Goal: Check status: Check status

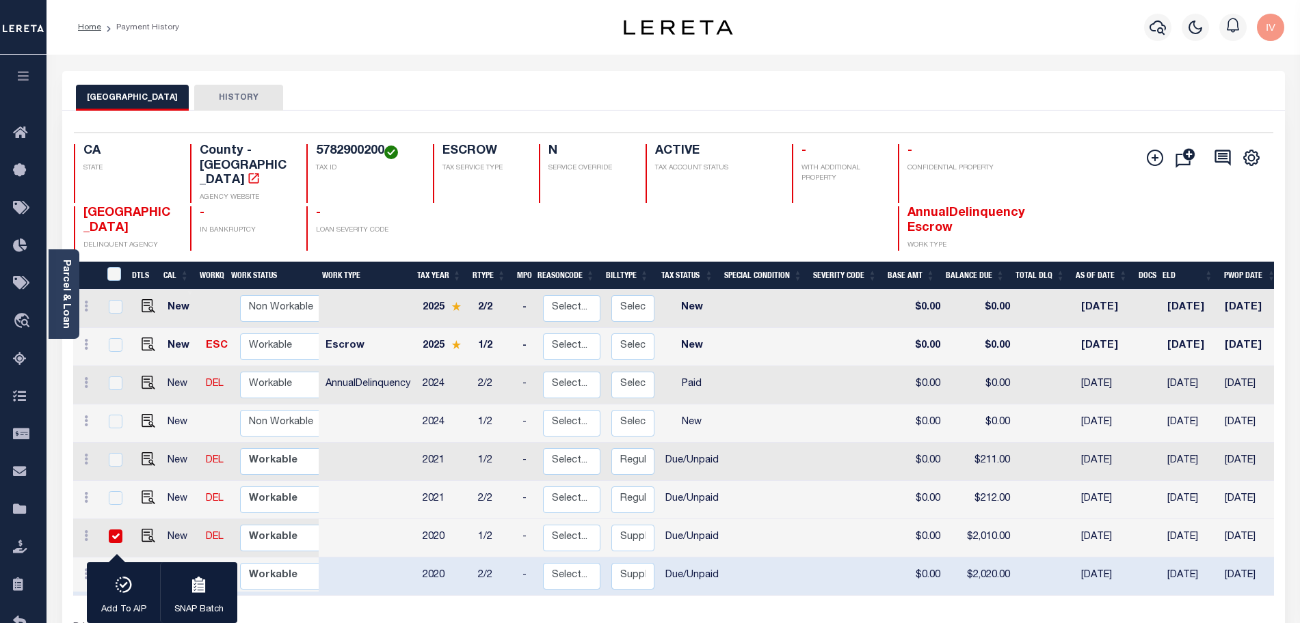
scroll to position [85, 0]
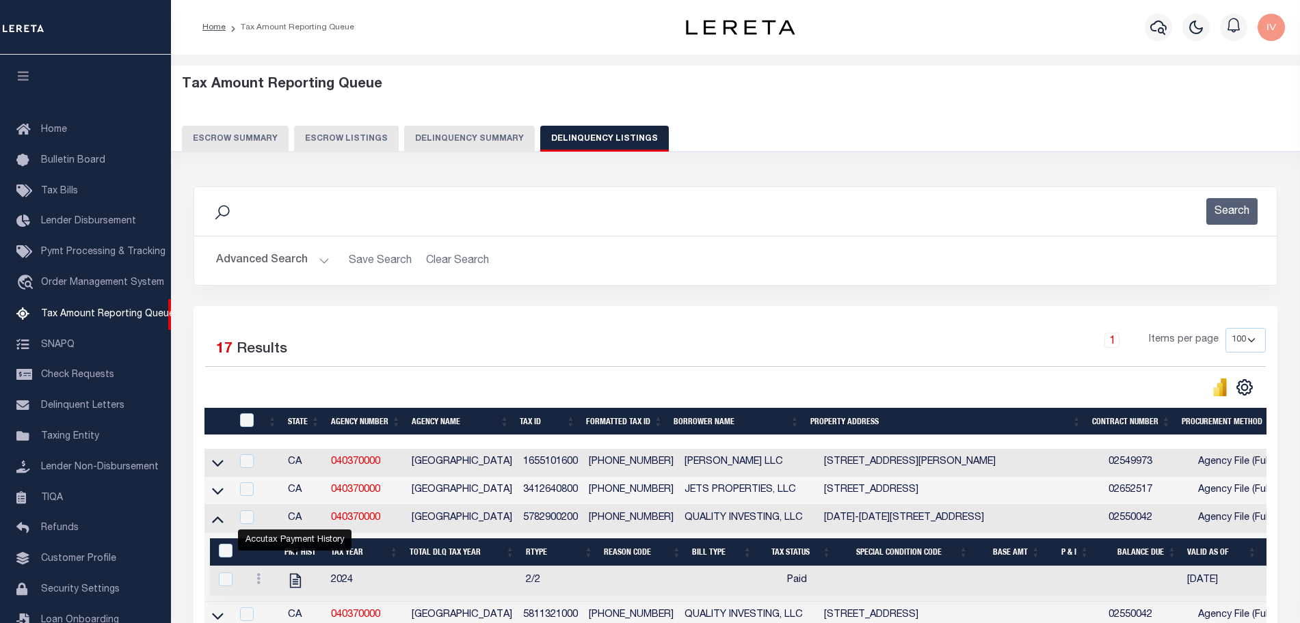
select select "100"
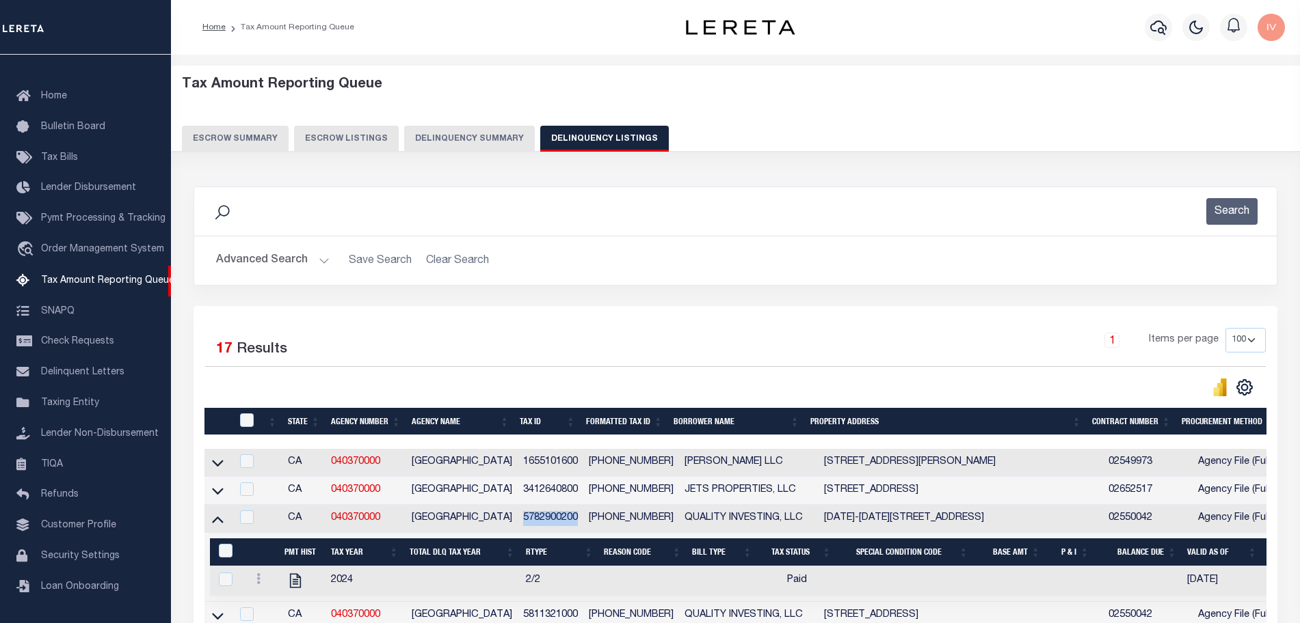
click at [428, 138] on button "Delinquency Summary" at bounding box center [469, 139] width 131 height 26
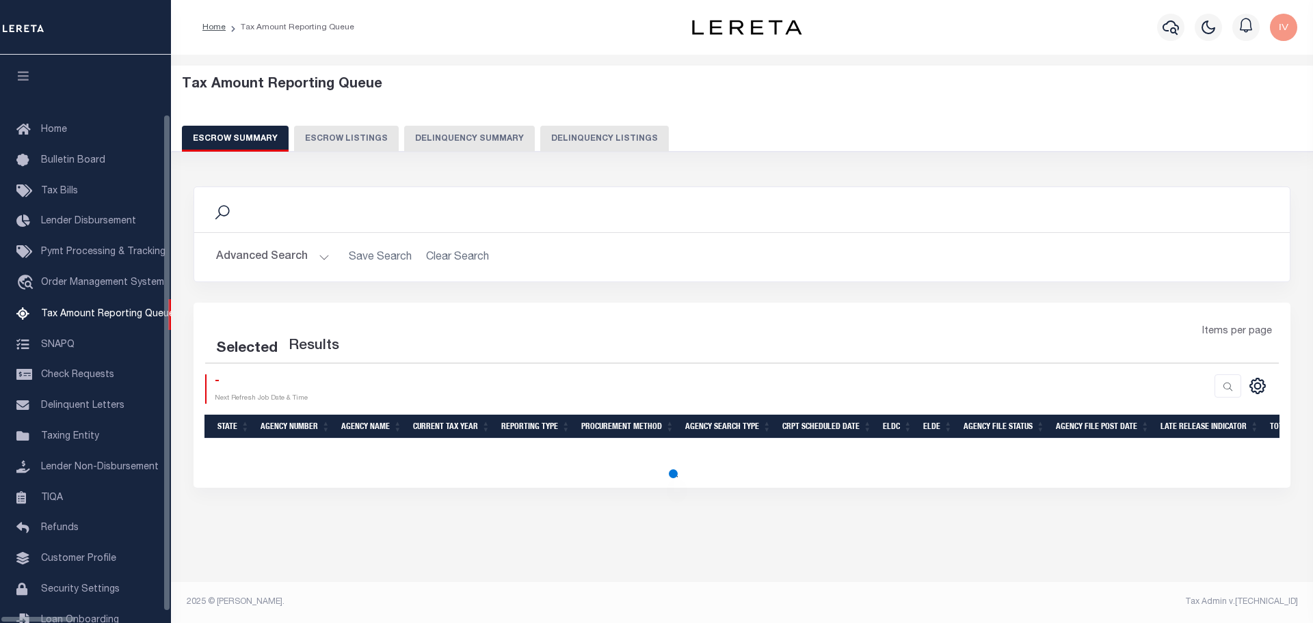
select select "100"
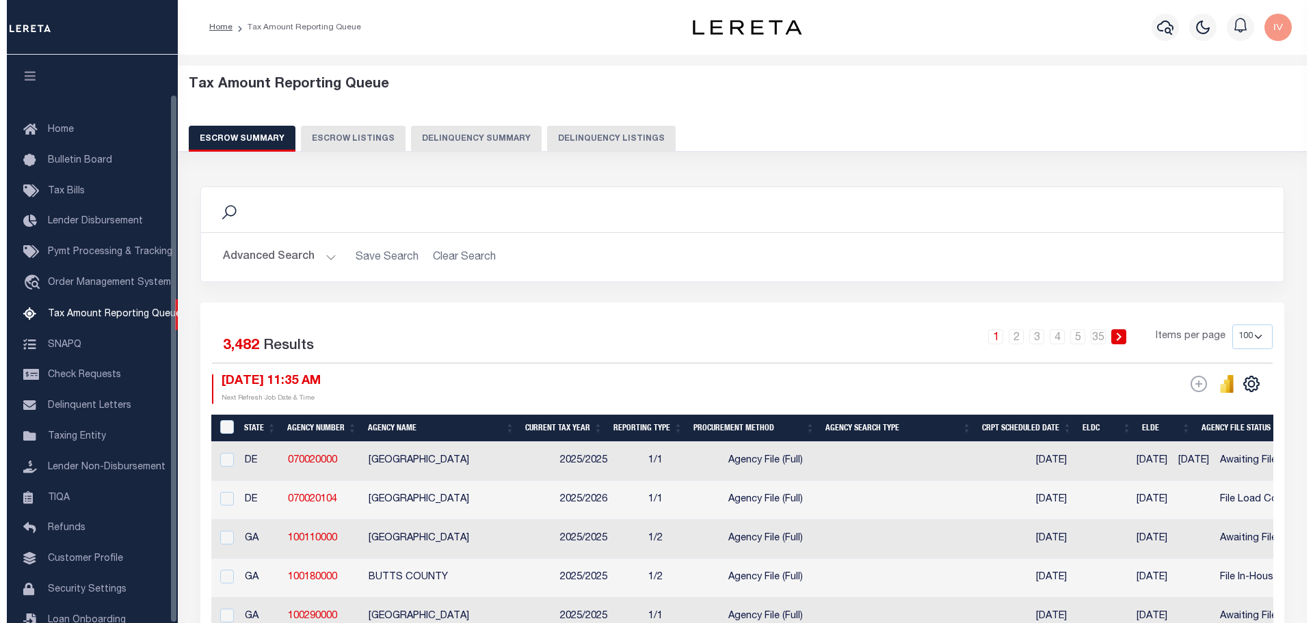
scroll to position [42, 0]
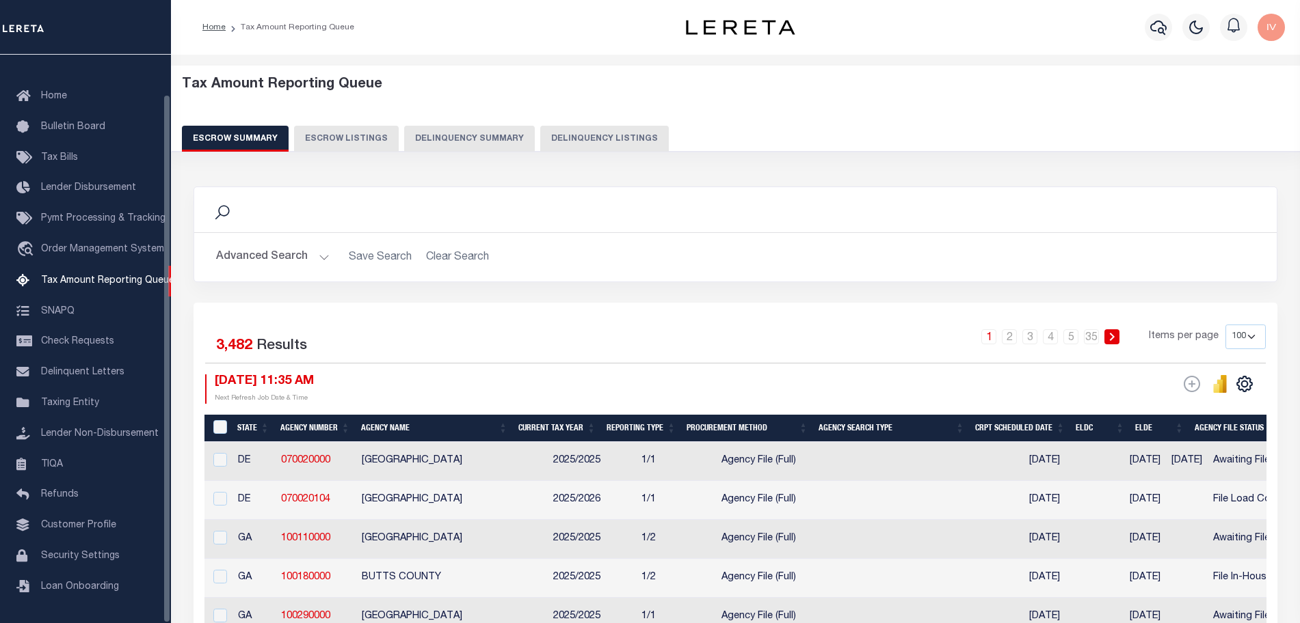
click at [421, 142] on button "Delinquency Summary" at bounding box center [469, 139] width 131 height 26
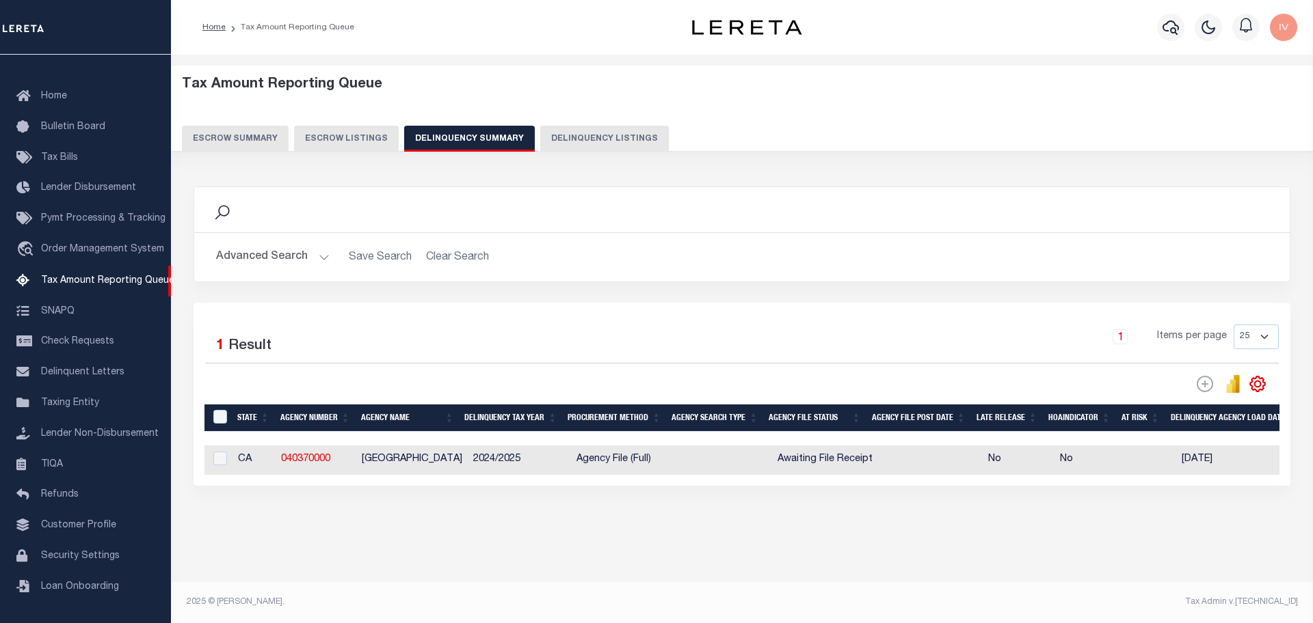
click at [319, 258] on button "Advanced Search" at bounding box center [272, 257] width 113 height 27
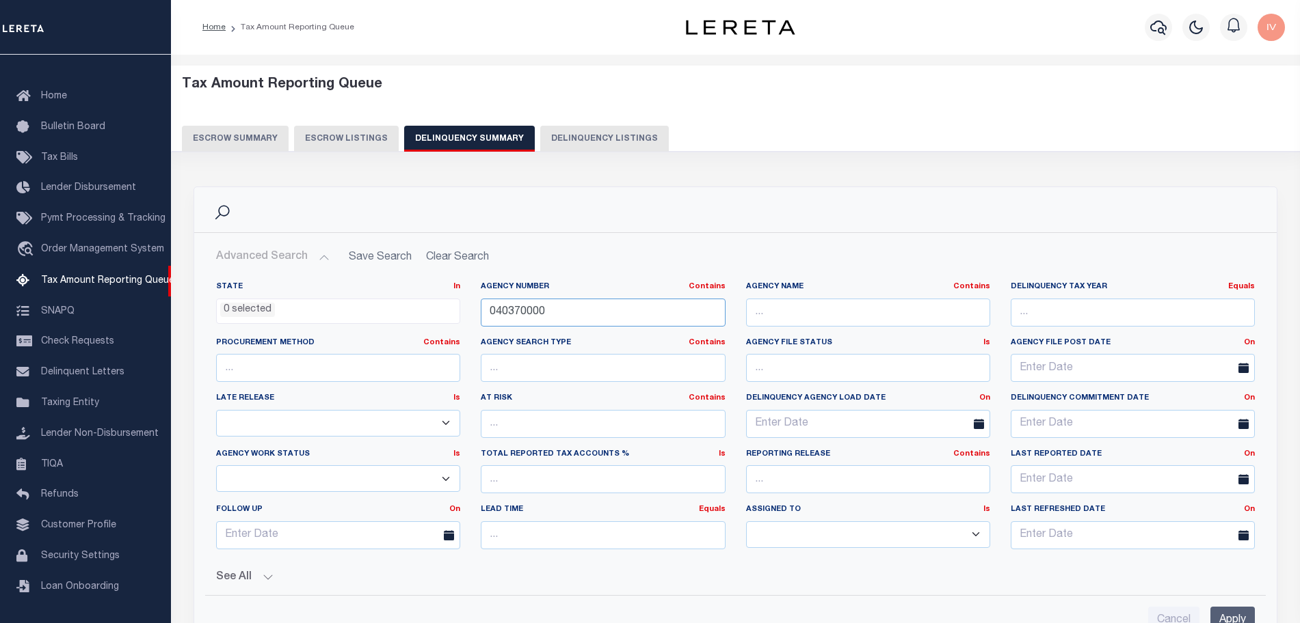
click at [614, 317] on input "040370000" at bounding box center [603, 313] width 244 height 28
paste input "12016"
type input "120160000"
click at [1234, 613] on input "Apply" at bounding box center [1232, 621] width 44 height 28
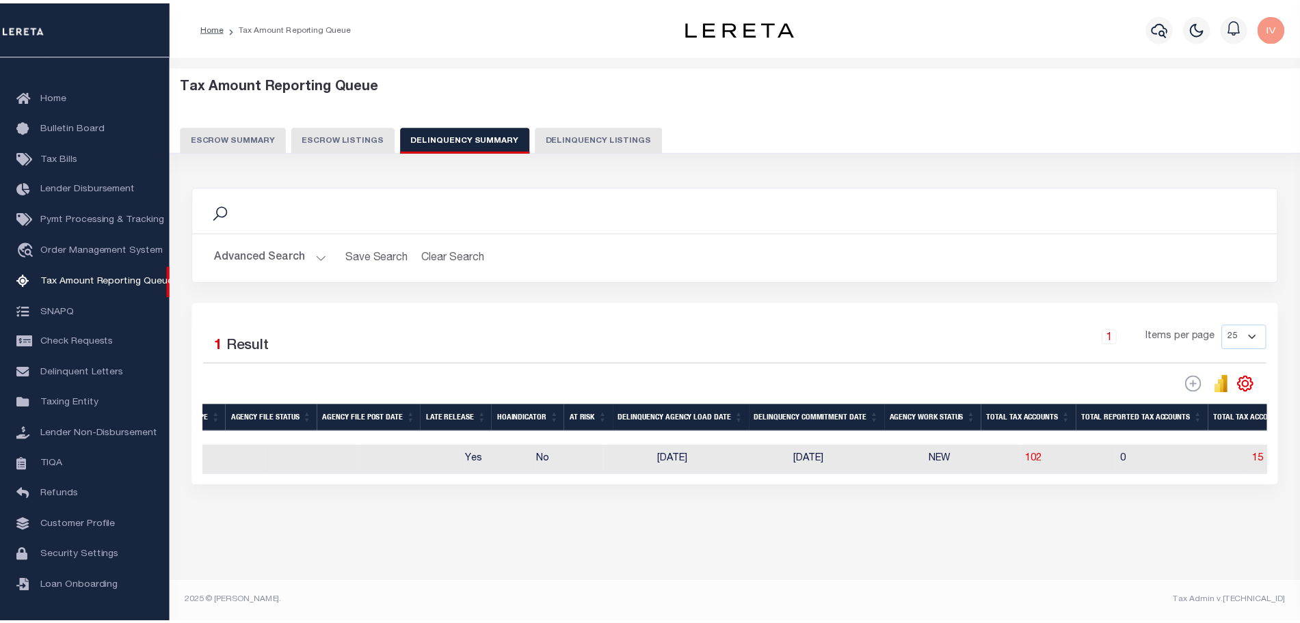
scroll to position [0, 684]
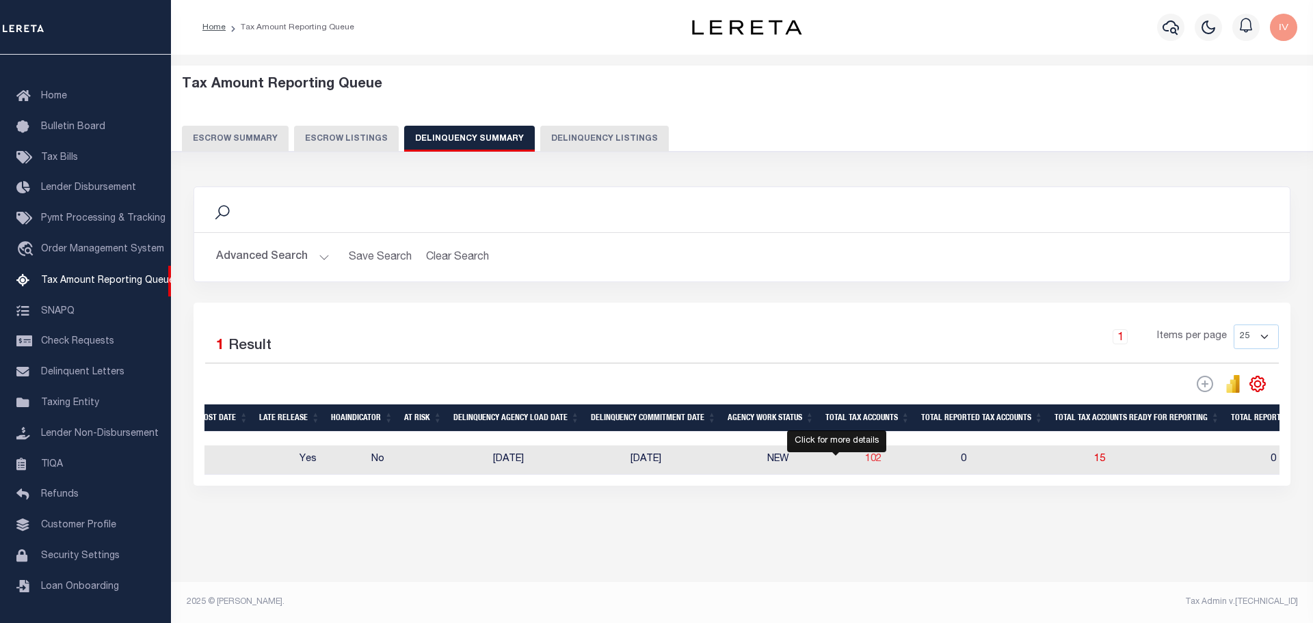
click at [865, 461] on span "102" at bounding box center [873, 460] width 16 height 10
select select "100"
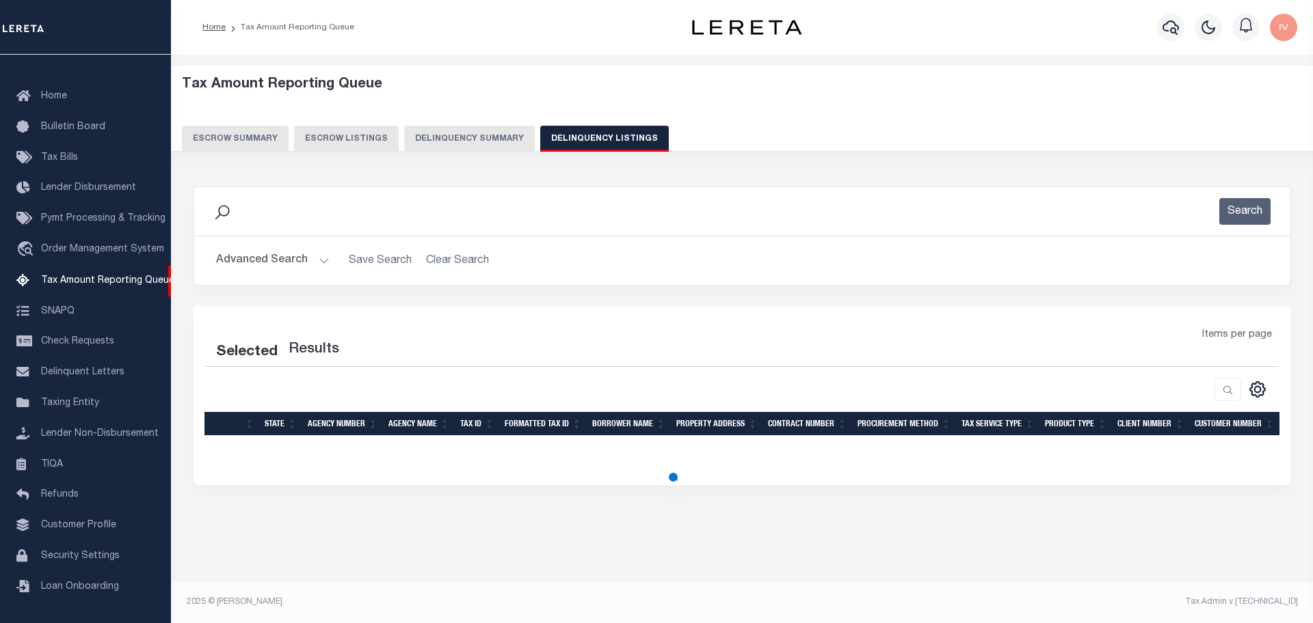
select select "100"
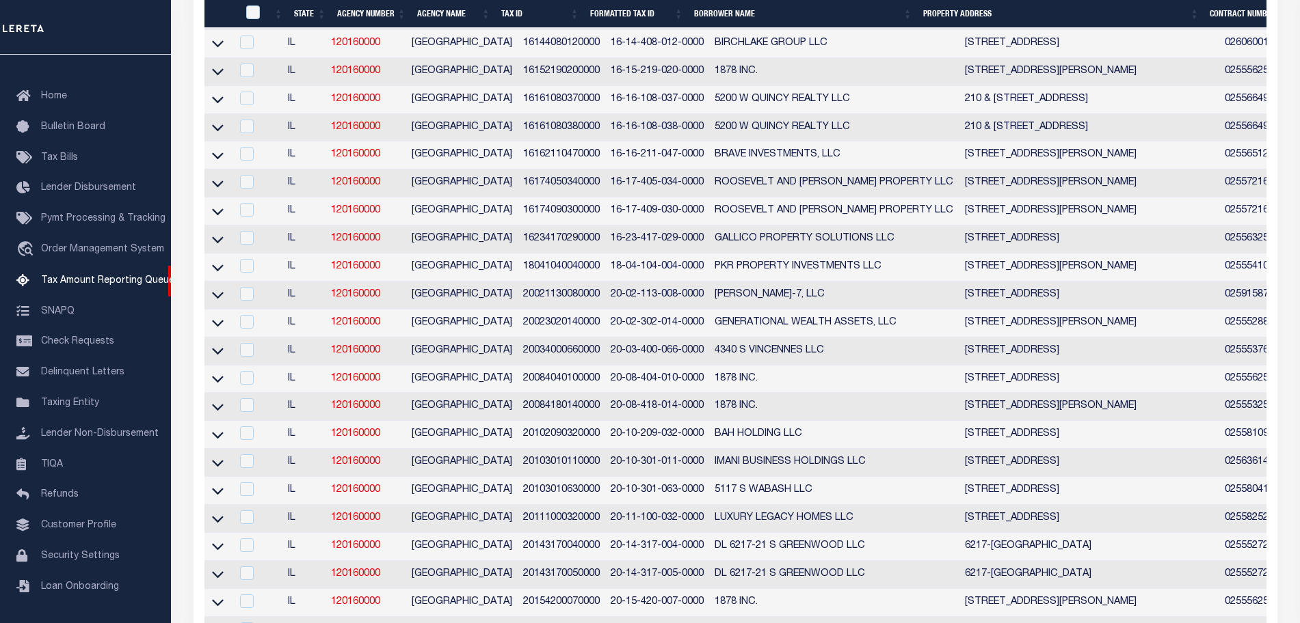
scroll to position [1953, 0]
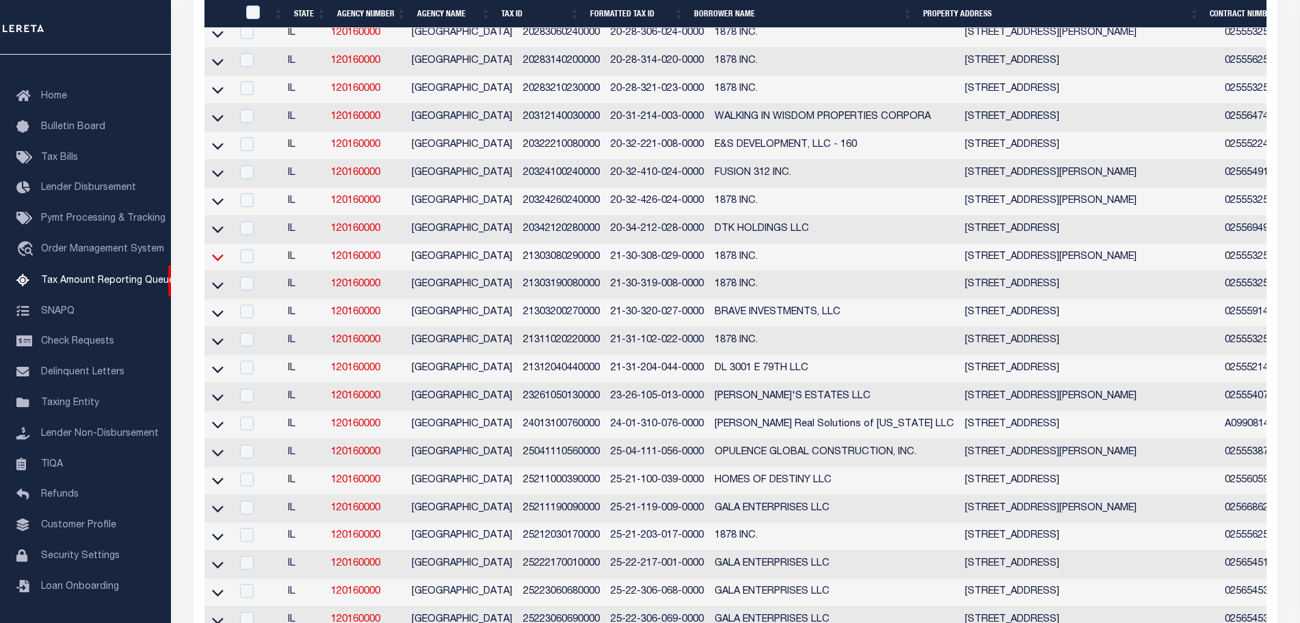
click at [215, 262] on icon at bounding box center [218, 258] width 12 height 7
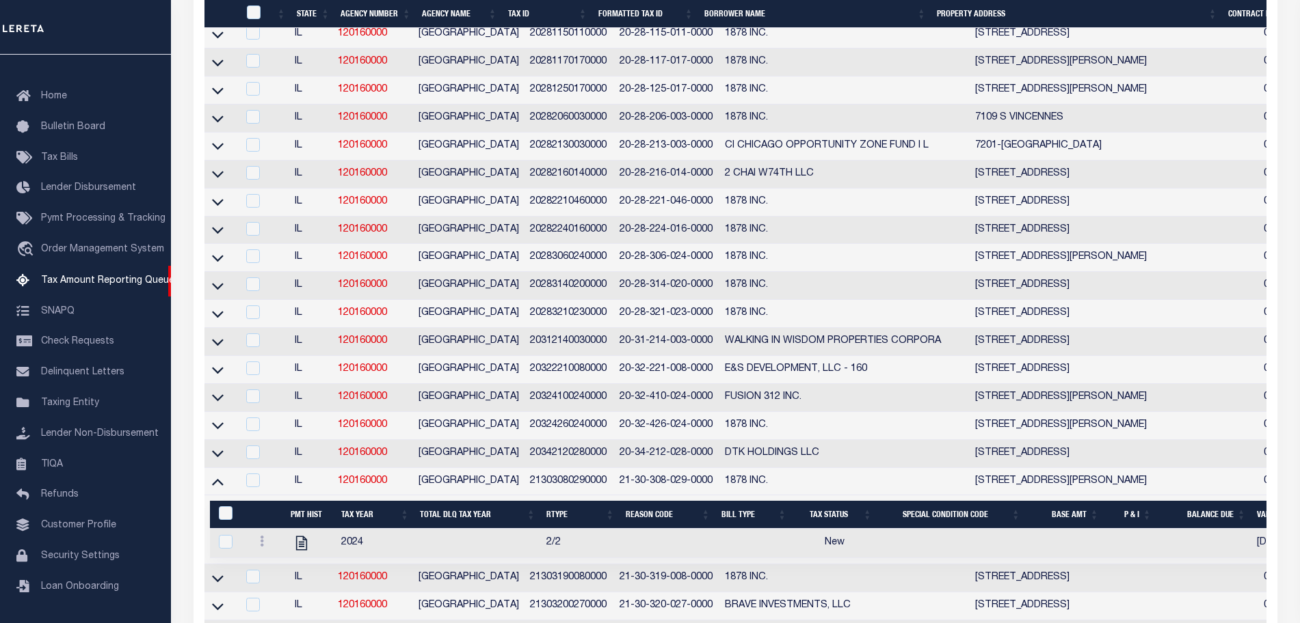
scroll to position [1814, 0]
